Goal: Task Accomplishment & Management: Manage account settings

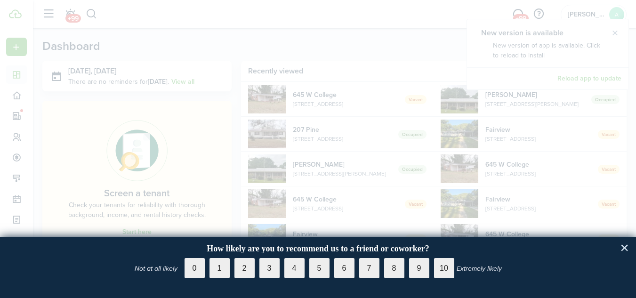
click at [624, 246] on button "×" at bounding box center [624, 247] width 9 height 15
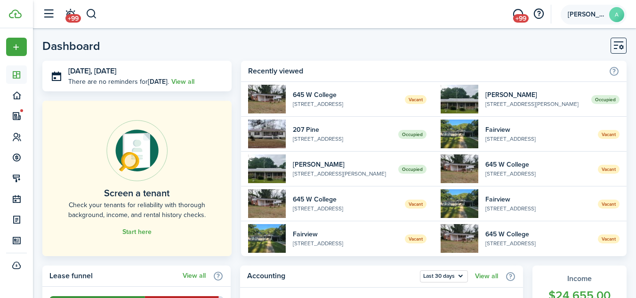
click at [590, 15] on span "[PERSON_NAME]" at bounding box center [587, 14] width 38 height 7
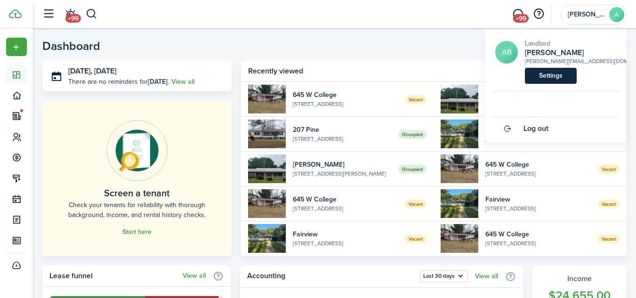
click at [559, 77] on link "Settings" at bounding box center [551, 76] width 52 height 16
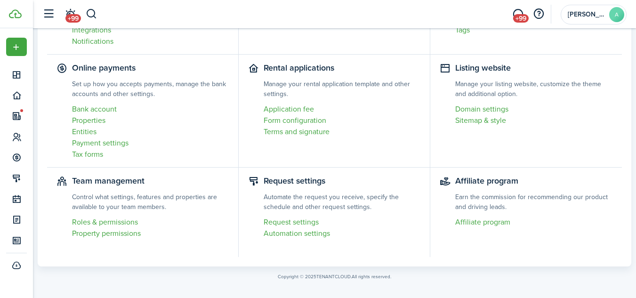
scroll to position [144, 0]
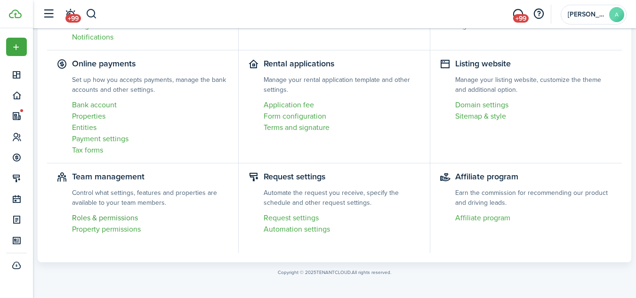
click at [119, 217] on link "Roles & permissions" at bounding box center [150, 217] width 157 height 11
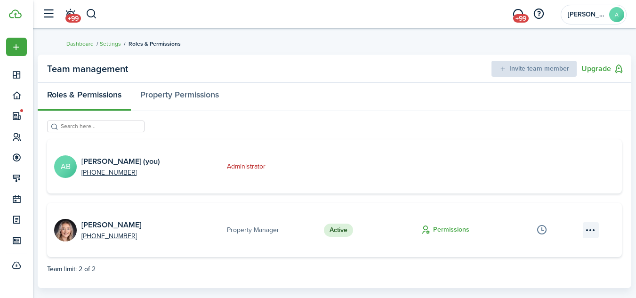
click at [587, 229] on menu-btn-icon "Open menu" at bounding box center [591, 230] width 16 height 16
click at [588, 189] on team-management-admin-card "AB [PERSON_NAME] (you) [PHONE_NUMBER] Administrator" at bounding box center [334, 166] width 575 height 54
click at [540, 229] on button "button" at bounding box center [542, 230] width 16 height 16
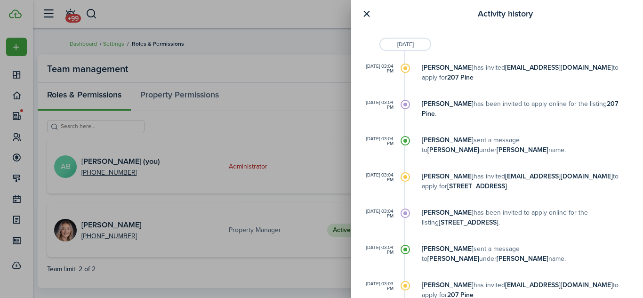
click at [364, 14] on button "button" at bounding box center [367, 14] width 12 height 12
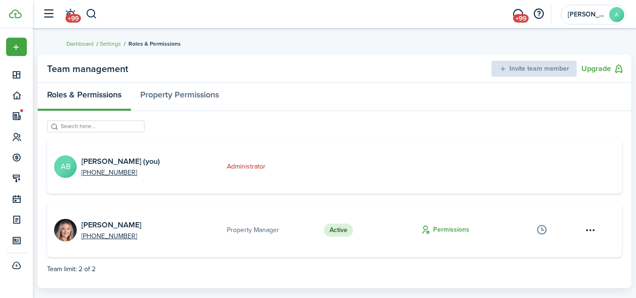
scroll to position [144, 0]
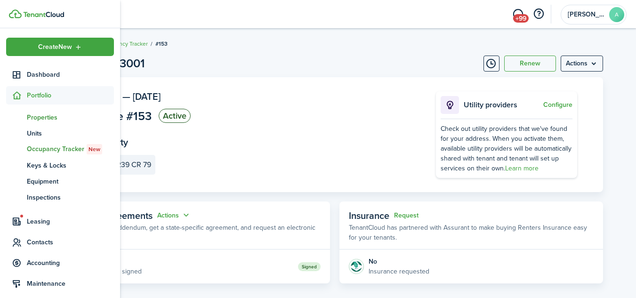
click at [40, 114] on span "Properties" at bounding box center [70, 118] width 87 height 10
